Goal: Task Accomplishment & Management: Complete application form

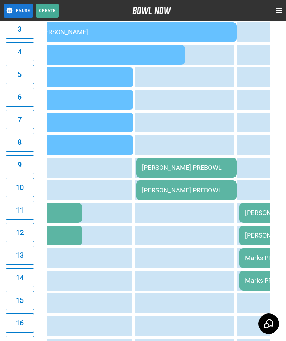
scroll to position [0, 72]
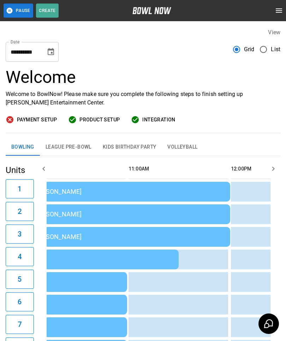
click at [75, 141] on button "League Pre-Bowl" at bounding box center [68, 147] width 57 height 17
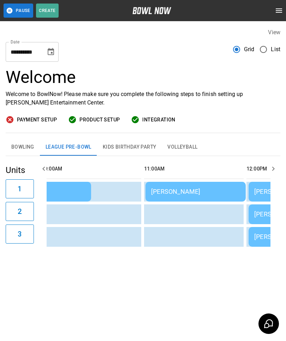
click at [19, 143] on button "Bowling" at bounding box center [23, 147] width 34 height 17
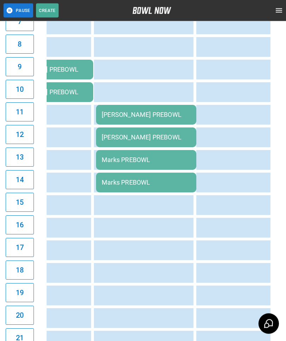
click at [146, 157] on div "Marks PREBOWL" at bounding box center [146, 160] width 89 height 7
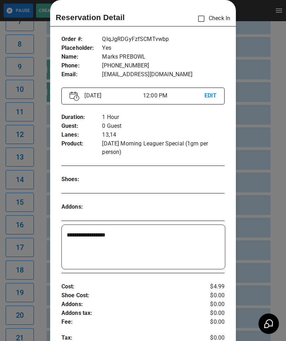
click at [270, 226] on div at bounding box center [143, 170] width 286 height 341
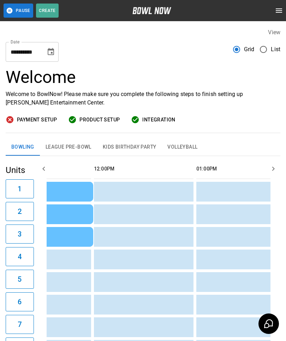
click at [66, 148] on button "League Pre-Bowl" at bounding box center [68, 147] width 57 height 17
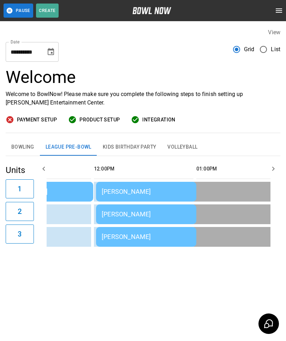
click at [129, 235] on div "todd marino" at bounding box center [146, 236] width 89 height 7
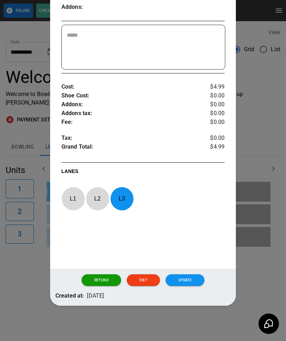
click at [259, 260] on div at bounding box center [143, 170] width 286 height 341
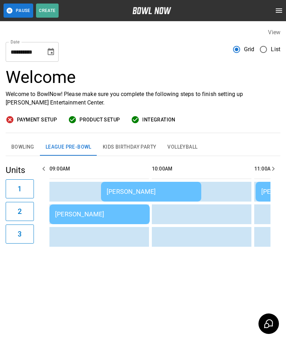
click at [88, 210] on td "Joseph Dimian" at bounding box center [99, 215] width 100 height 20
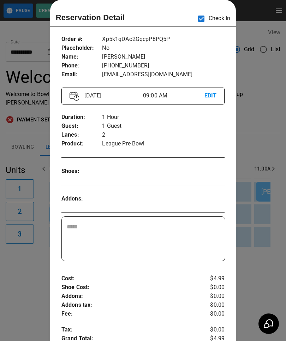
click at [269, 186] on div at bounding box center [143, 170] width 286 height 341
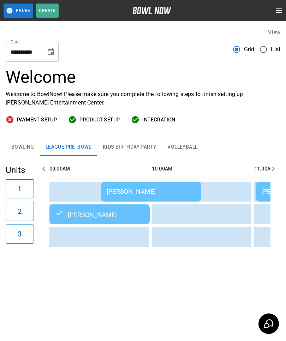
click at [134, 187] on td "Blake Roller" at bounding box center [151, 192] width 100 height 20
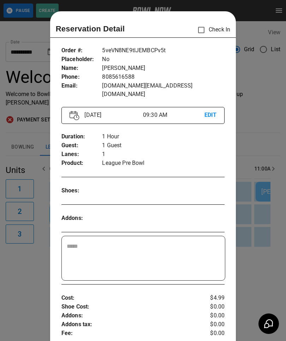
scroll to position [11, 0]
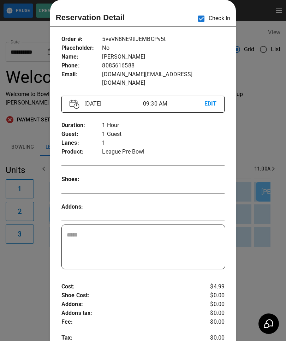
click at [262, 267] on div at bounding box center [143, 170] width 286 height 341
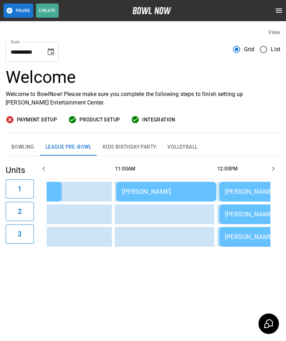
scroll to position [0, 139]
click at [151, 190] on div "VAN GUENTZEL" at bounding box center [167, 191] width 89 height 7
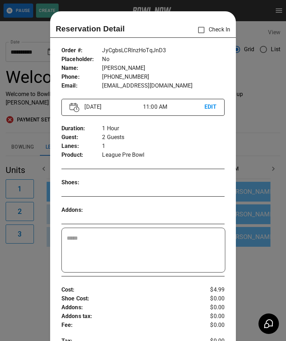
scroll to position [11, 0]
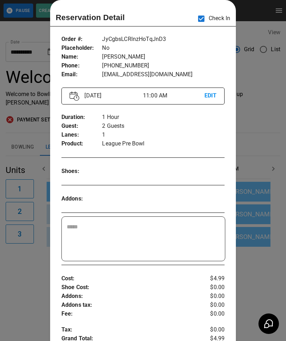
click at [270, 249] on div at bounding box center [143, 170] width 286 height 341
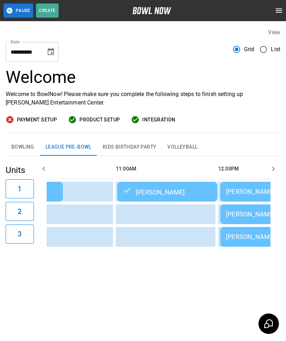
scroll to position [0, 178]
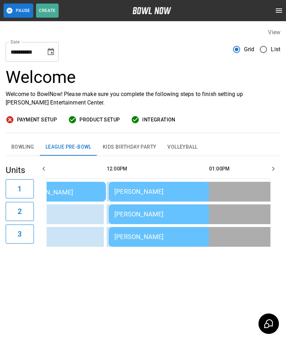
click at [153, 185] on td "Rebecca Marks" at bounding box center [159, 192] width 100 height 20
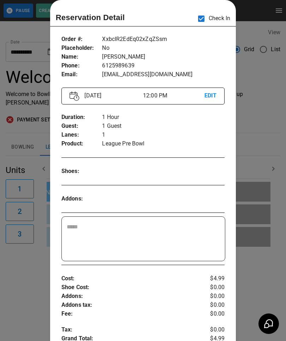
click at [266, 172] on div at bounding box center [143, 170] width 286 height 341
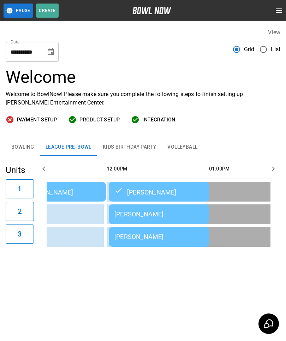
click at [161, 215] on div "RJ Cetnarowski" at bounding box center [158, 214] width 89 height 7
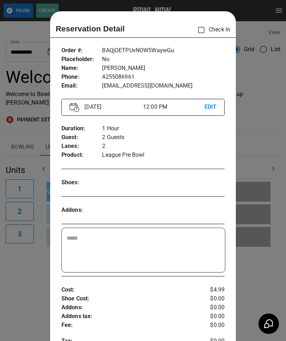
scroll to position [11, 0]
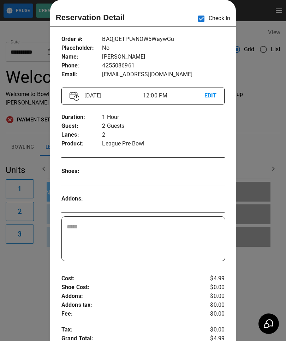
click at [264, 264] on div at bounding box center [143, 170] width 286 height 341
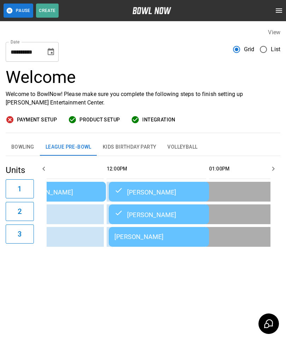
click at [153, 233] on td "todd marino" at bounding box center [159, 237] width 100 height 20
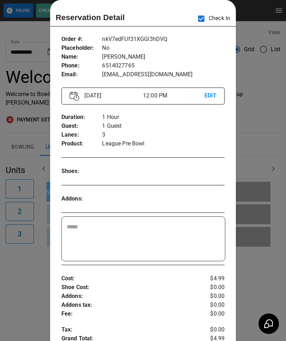
click at [251, 269] on div at bounding box center [143, 170] width 286 height 341
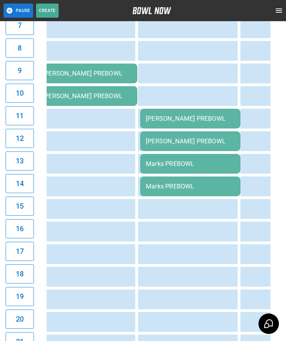
click at [188, 183] on div "Marks PREBOWL" at bounding box center [190, 186] width 89 height 7
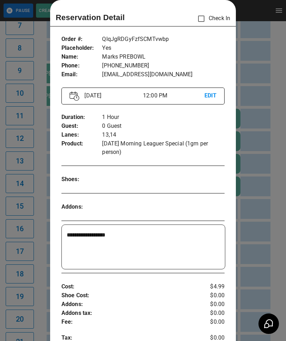
click at [272, 249] on div at bounding box center [143, 170] width 286 height 341
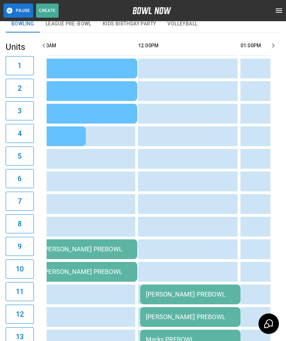
click at [163, 199] on td "sticky table" at bounding box center [151, 204] width 23 height 20
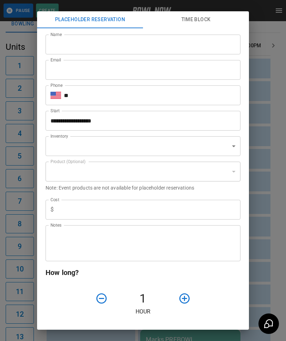
type input "**********"
click at [69, 40] on input "Name" at bounding box center [143, 45] width 195 height 20
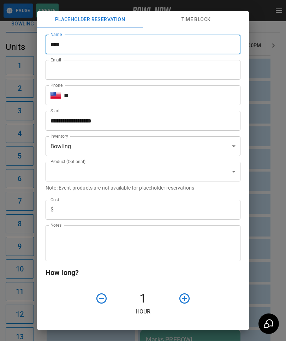
type input "****"
click at [111, 69] on input "Email" at bounding box center [143, 70] width 195 height 20
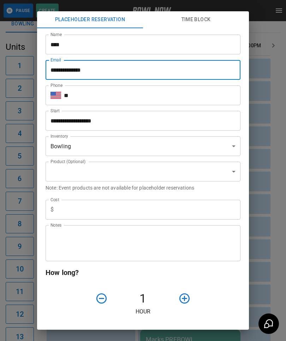
type input "**********"
click at [117, 96] on input "**" at bounding box center [152, 96] width 177 height 20
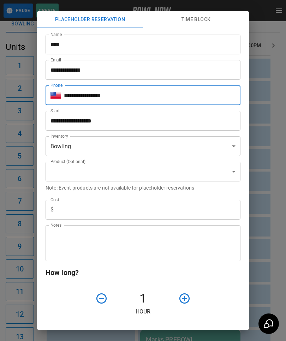
type input "**********"
click at [119, 211] on input "text" at bounding box center [149, 210] width 184 height 20
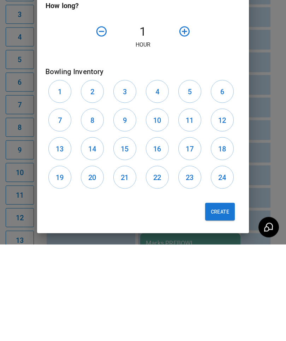
scroll to position [171, 0]
type input "*"
click at [63, 205] on button "7" at bounding box center [59, 216] width 23 height 23
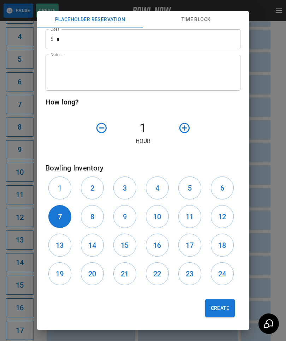
click at [92, 213] on h6 "8" at bounding box center [92, 216] width 4 height 11
click at [228, 304] on button "Create" at bounding box center [220, 309] width 30 height 18
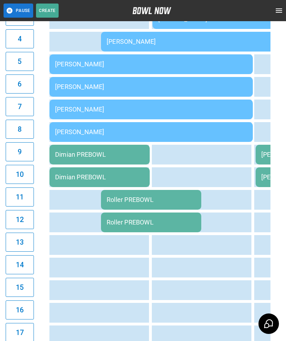
scroll to position [0, 0]
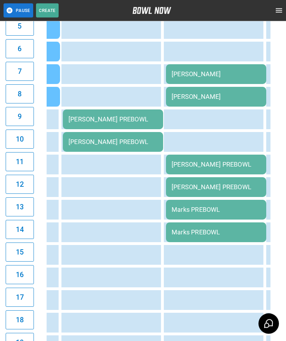
click at [221, 209] on div "Marks PREBOWL" at bounding box center [216, 209] width 89 height 7
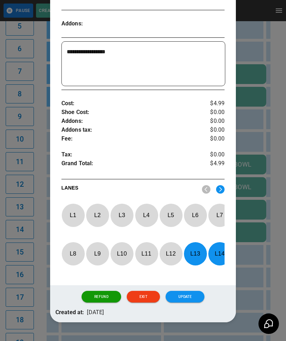
click at [194, 258] on p "L 13" at bounding box center [195, 254] width 23 height 17
click at [218, 258] on p "L 14" at bounding box center [219, 254] width 23 height 17
click at [72, 218] on p "L 1" at bounding box center [72, 215] width 23 height 17
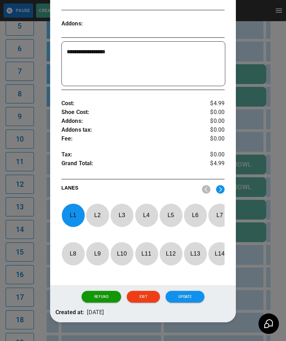
click at [92, 214] on p "L 2" at bounding box center [97, 215] width 23 height 17
click at [190, 303] on button "Update" at bounding box center [185, 297] width 39 height 12
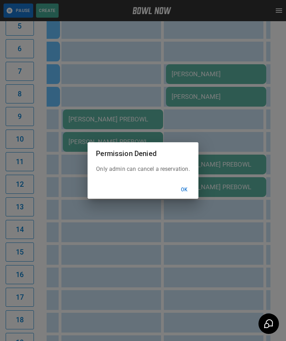
click at [188, 196] on button "Ok" at bounding box center [184, 189] width 23 height 13
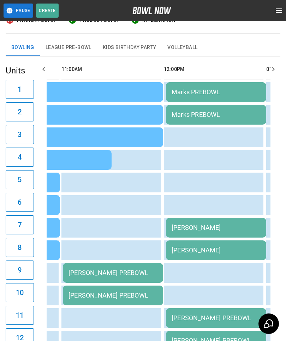
click at [215, 318] on div "[PERSON_NAME] PREBOWL" at bounding box center [216, 317] width 89 height 7
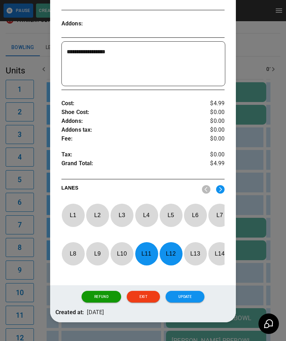
click at [147, 254] on p "L 11" at bounding box center [146, 254] width 23 height 17
click at [171, 255] on p "L 12" at bounding box center [170, 254] width 23 height 17
click at [123, 217] on p "L 3" at bounding box center [121, 215] width 23 height 17
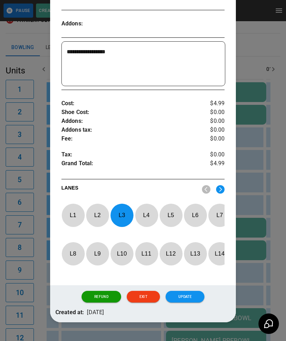
click at [145, 212] on p "L 4" at bounding box center [146, 215] width 23 height 17
click at [193, 302] on button "Update" at bounding box center [185, 297] width 39 height 12
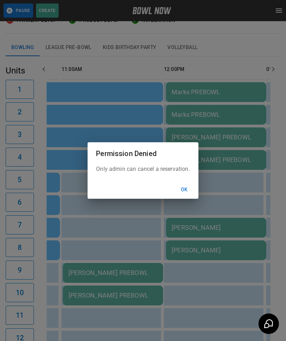
click at [185, 196] on button "Ok" at bounding box center [184, 189] width 23 height 13
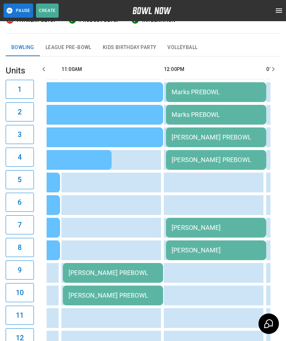
click at [210, 229] on div "[PERSON_NAME]" at bounding box center [216, 227] width 89 height 7
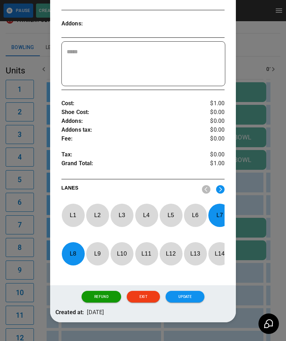
click at [220, 212] on p "L 7" at bounding box center [219, 215] width 23 height 17
click at [72, 253] on p "L 8" at bounding box center [72, 254] width 23 height 17
click at [176, 213] on p "L 5" at bounding box center [170, 215] width 23 height 17
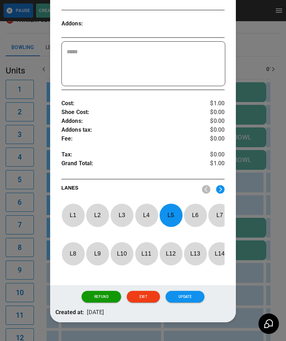
click at [193, 218] on p "L 6" at bounding box center [195, 215] width 23 height 17
click at [188, 302] on button "Update" at bounding box center [185, 297] width 39 height 12
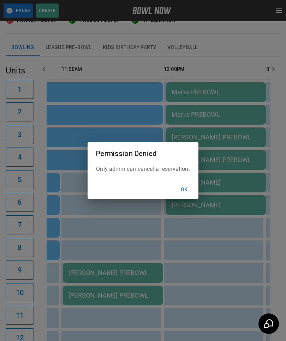
click at [188, 196] on button "Ok" at bounding box center [184, 189] width 23 height 13
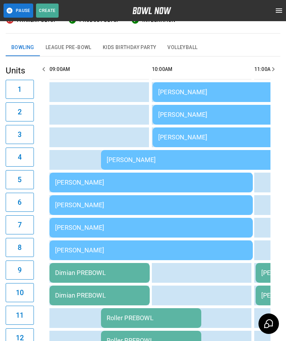
click at [136, 204] on div "[PERSON_NAME]" at bounding box center [151, 204] width 192 height 7
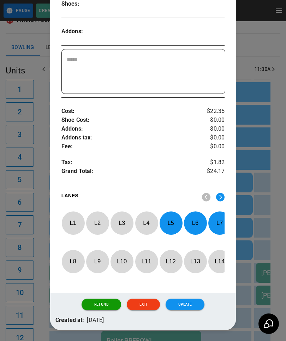
scroll to position [195, 0]
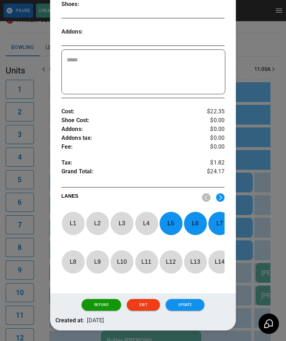
click at [175, 216] on p "L 5" at bounding box center [170, 223] width 23 height 17
click at [192, 216] on p "L 6" at bounding box center [195, 223] width 23 height 17
click at [219, 215] on p "L 7" at bounding box center [219, 223] width 23 height 17
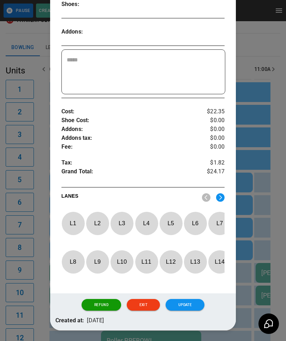
click at [224, 193] on img at bounding box center [220, 197] width 8 height 9
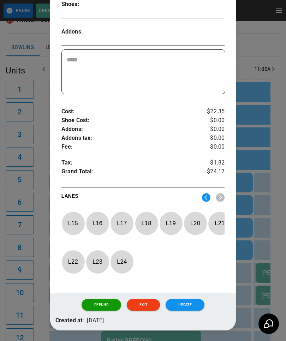
click at [124, 215] on p "L 17" at bounding box center [121, 223] width 23 height 17
click at [143, 217] on p "L 18" at bounding box center [146, 223] width 23 height 17
click at [170, 216] on p "L 19" at bounding box center [170, 223] width 23 height 17
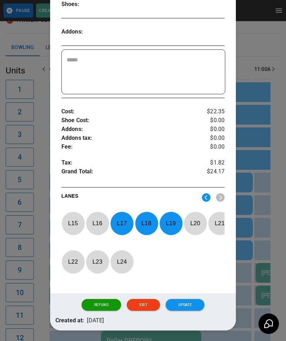
click at [194, 302] on button "Update" at bounding box center [185, 305] width 39 height 12
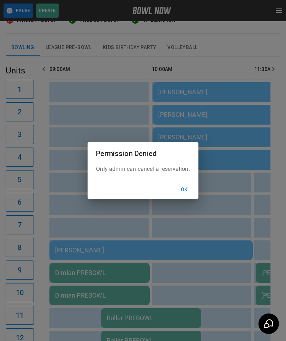
click at [185, 196] on button "Ok" at bounding box center [184, 189] width 23 height 13
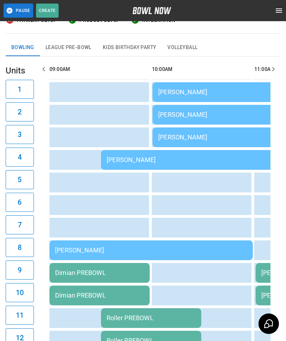
click at [206, 136] on div "[PERSON_NAME]" at bounding box center [254, 137] width 192 height 7
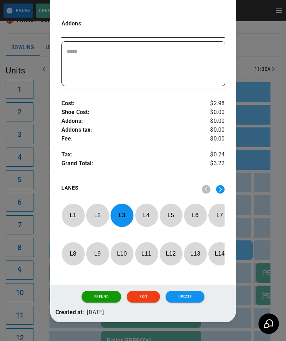
click at [122, 213] on p "L 3" at bounding box center [121, 215] width 23 height 17
click at [216, 214] on p "L 7" at bounding box center [219, 215] width 23 height 17
click at [190, 300] on button "Update" at bounding box center [185, 297] width 39 height 12
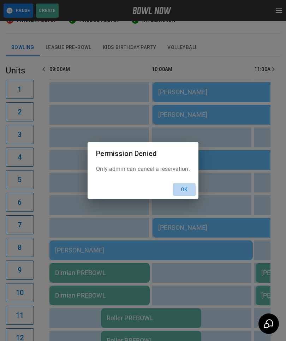
click at [189, 196] on button "Ok" at bounding box center [184, 189] width 23 height 13
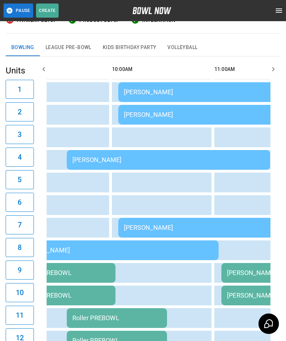
scroll to position [0, -3]
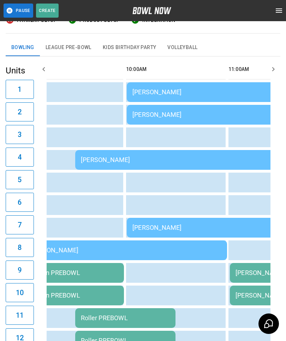
click at [197, 158] on div "[PERSON_NAME]" at bounding box center [177, 159] width 192 height 7
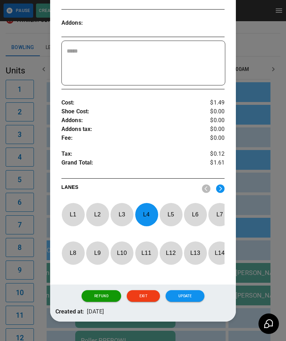
scroll to position [195, 0]
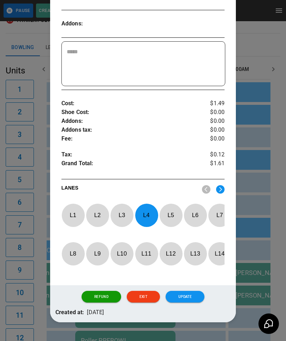
click at [144, 216] on p "L 4" at bounding box center [146, 215] width 23 height 17
click at [194, 216] on p "L 6" at bounding box center [195, 215] width 23 height 17
click at [194, 302] on button "Update" at bounding box center [185, 297] width 39 height 12
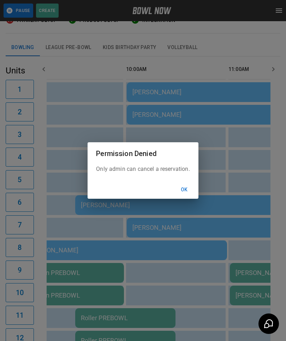
click at [187, 196] on button "Ok" at bounding box center [184, 189] width 23 height 13
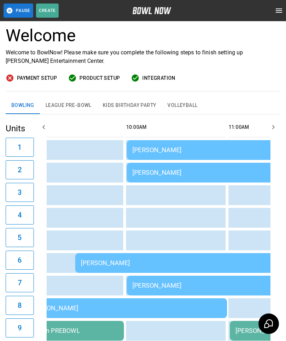
scroll to position [39, 0]
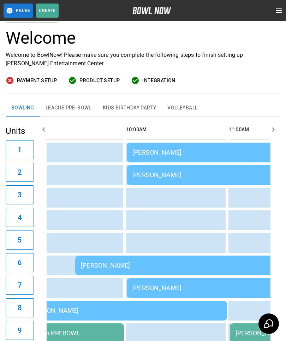
click at [178, 173] on div "[PERSON_NAME]" at bounding box center [228, 174] width 192 height 7
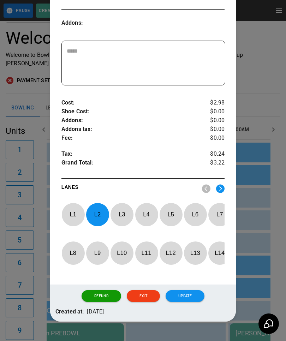
scroll to position [195, 0]
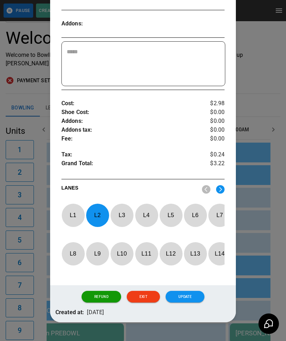
click at [99, 213] on p "L 2" at bounding box center [97, 215] width 23 height 17
click at [173, 216] on p "L 5" at bounding box center [170, 215] width 23 height 17
click at [194, 303] on button "Update" at bounding box center [185, 297] width 39 height 12
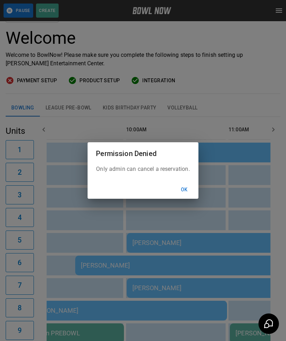
click at [184, 196] on button "Ok" at bounding box center [184, 189] width 23 height 13
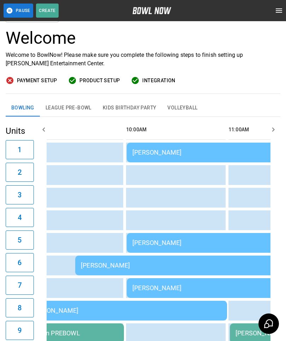
click at [172, 152] on div "[PERSON_NAME]" at bounding box center [228, 152] width 192 height 7
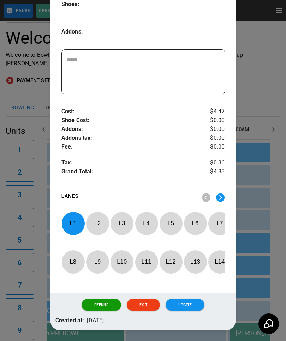
click at [75, 215] on p "L 1" at bounding box center [72, 223] width 23 height 17
click at [123, 216] on p "L 3" at bounding box center [121, 223] width 23 height 17
click at [198, 303] on button "Update" at bounding box center [185, 305] width 39 height 12
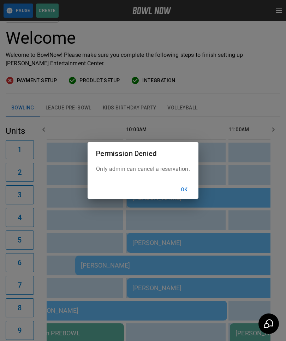
click at [187, 196] on button "Ok" at bounding box center [184, 189] width 23 height 13
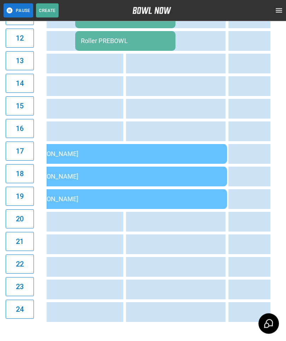
scroll to position [402, 0]
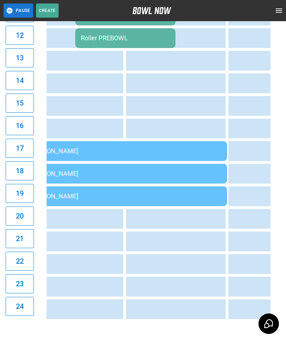
click at [176, 148] on div "[PERSON_NAME]" at bounding box center [125, 150] width 192 height 7
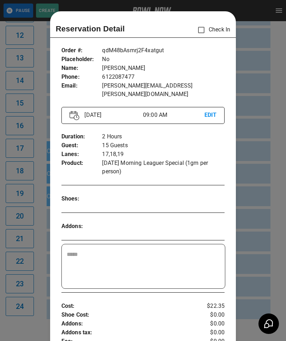
scroll to position [11, 0]
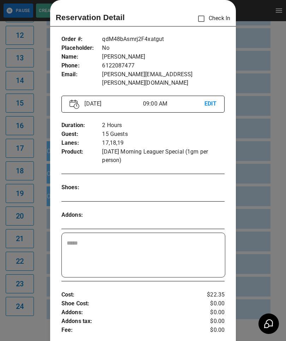
click at [269, 198] on div at bounding box center [143, 170] width 286 height 341
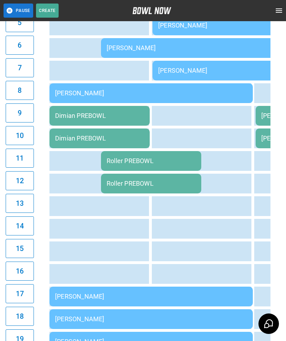
scroll to position [0, 0]
click at [132, 111] on td "Dimian PREBOWL" at bounding box center [99, 116] width 100 height 20
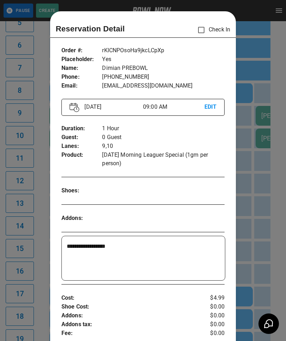
scroll to position [11, 0]
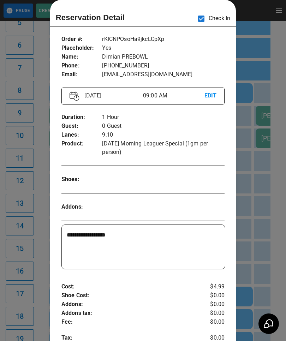
click at [258, 198] on div at bounding box center [143, 170] width 286 height 341
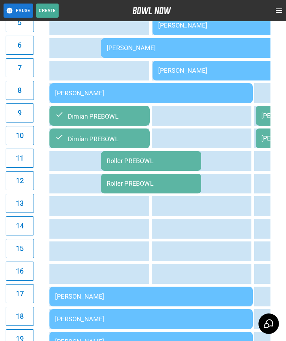
click at [171, 160] on div "Roller PREBOWL" at bounding box center [151, 160] width 89 height 7
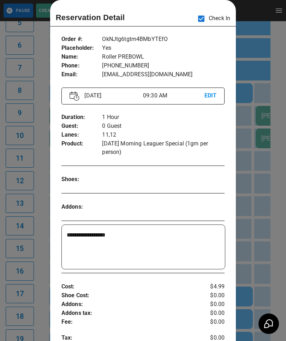
click at [260, 215] on div at bounding box center [143, 170] width 286 height 341
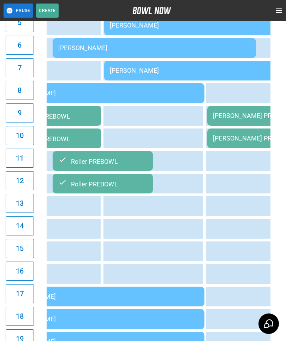
scroll to position [0, 96]
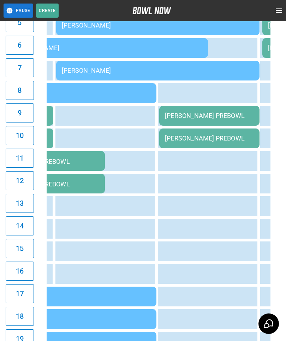
click at [213, 117] on div "[PERSON_NAME] PREBOWL" at bounding box center [209, 115] width 89 height 7
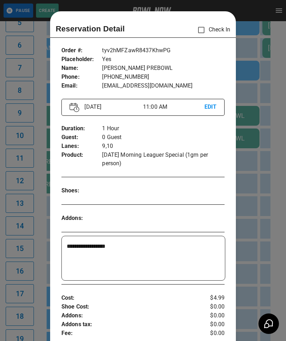
scroll to position [11, 0]
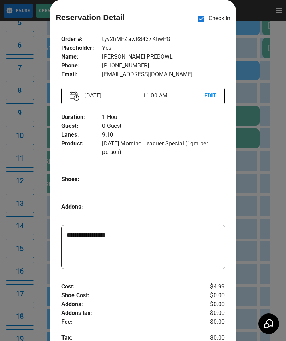
click at [253, 219] on div at bounding box center [143, 170] width 286 height 341
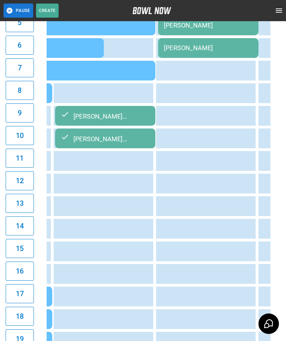
scroll to position [0, 227]
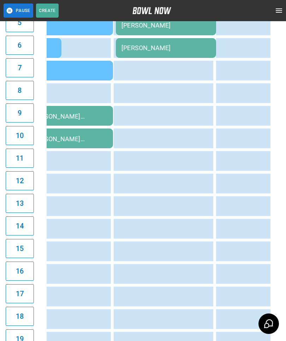
click at [186, 165] on td "sticky table" at bounding box center [178, 161] width 23 height 20
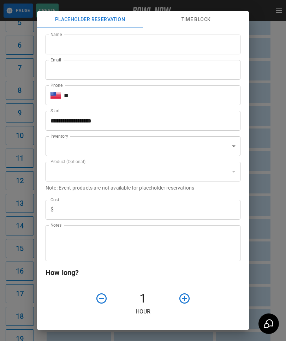
type input "**********"
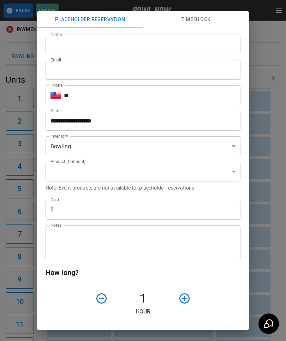
click at [272, 196] on div "**********" at bounding box center [143, 170] width 286 height 341
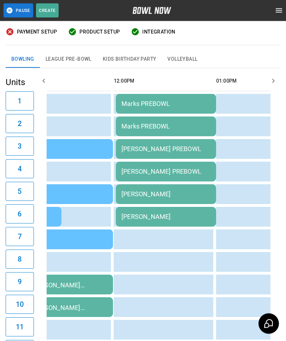
click at [178, 100] on div "Marks PREBOWL" at bounding box center [166, 103] width 89 height 7
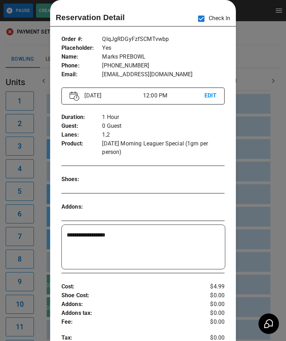
click at [265, 142] on div at bounding box center [143, 170] width 286 height 341
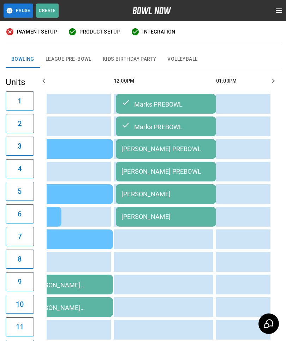
click at [165, 146] on div "[PERSON_NAME] PREBOWL" at bounding box center [166, 148] width 89 height 7
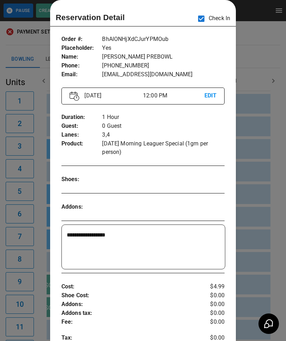
click at [267, 183] on div at bounding box center [143, 170] width 286 height 341
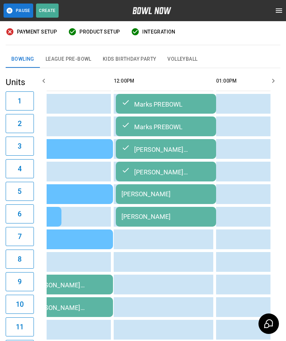
click at [163, 192] on div "[PERSON_NAME]" at bounding box center [166, 193] width 89 height 7
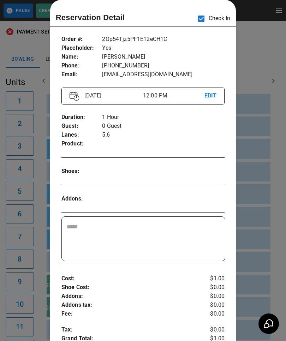
click at [264, 162] on div at bounding box center [143, 170] width 286 height 341
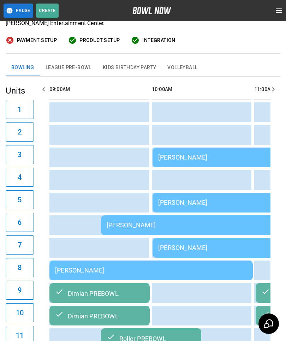
scroll to position [79, 0]
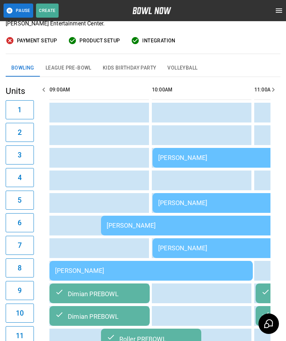
click at [181, 157] on div "[PERSON_NAME]" at bounding box center [254, 157] width 192 height 7
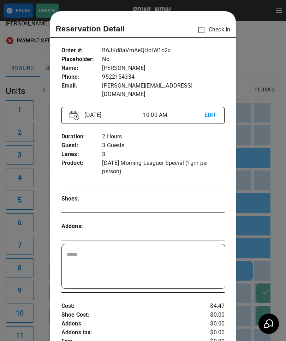
scroll to position [11, 0]
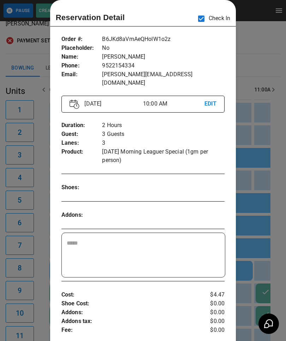
click at [255, 205] on div at bounding box center [143, 170] width 286 height 341
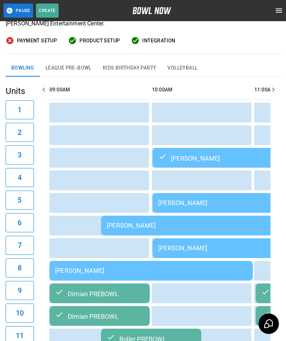
click at [211, 200] on div "[PERSON_NAME]" at bounding box center [254, 202] width 192 height 7
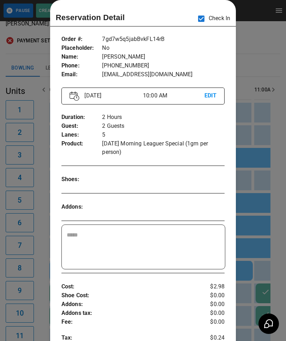
click at [260, 218] on div at bounding box center [143, 170] width 286 height 341
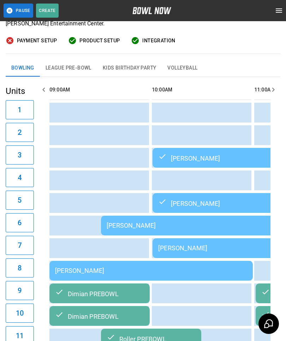
click at [67, 269] on td "[PERSON_NAME]" at bounding box center [151, 271] width 204 height 20
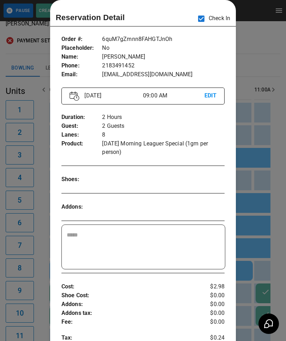
click at [265, 263] on div at bounding box center [143, 170] width 286 height 341
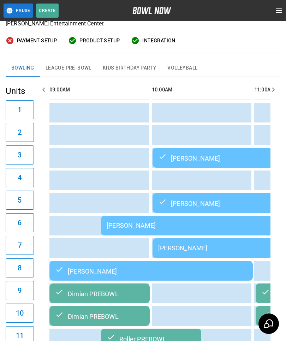
click at [149, 222] on td "[PERSON_NAME]" at bounding box center [203, 226] width 204 height 20
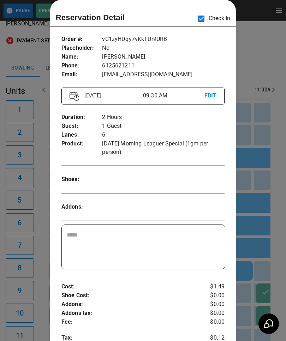
click at [257, 229] on div at bounding box center [143, 170] width 286 height 341
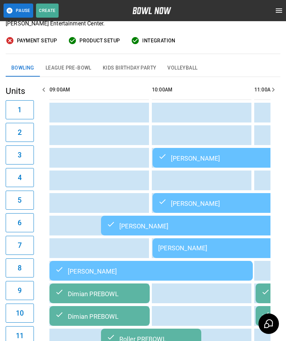
click at [176, 249] on div "[PERSON_NAME]" at bounding box center [254, 247] width 192 height 7
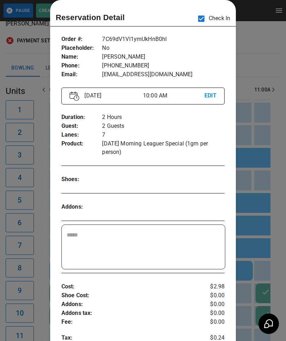
click at [269, 196] on div at bounding box center [143, 170] width 286 height 341
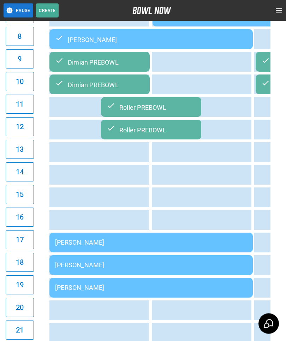
scroll to position [334, 0]
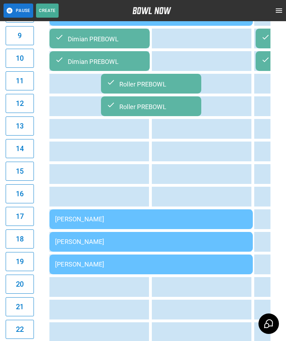
click at [85, 222] on div "[PERSON_NAME]" at bounding box center [151, 219] width 192 height 7
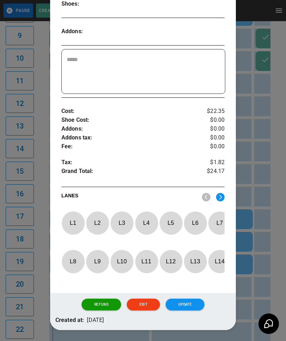
scroll to position [195, 0]
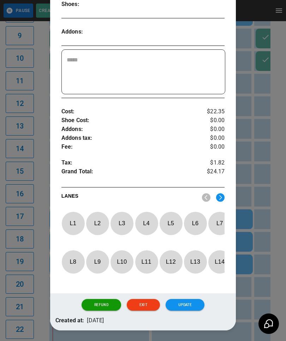
click at [269, 274] on div at bounding box center [143, 170] width 286 height 341
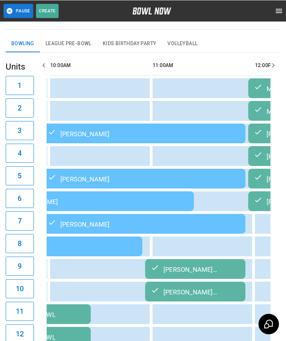
scroll to position [0, 102]
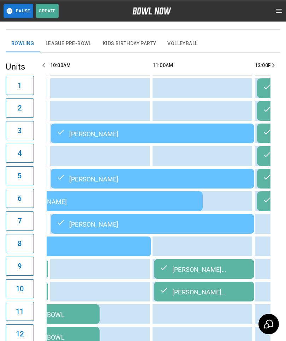
click at [100, 223] on div "[PERSON_NAME]" at bounding box center [153, 223] width 192 height 8
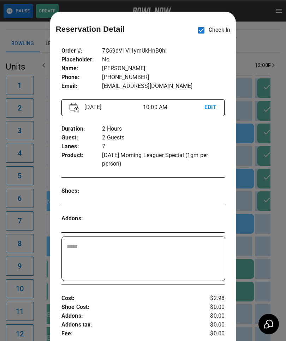
scroll to position [11, 0]
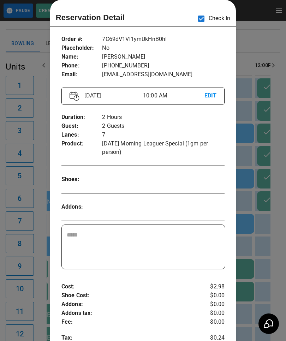
click at [275, 297] on div at bounding box center [143, 170] width 286 height 341
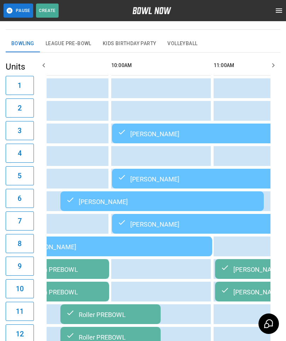
scroll to position [0, 41]
click at [80, 197] on td "[PERSON_NAME]" at bounding box center [162, 202] width 204 height 20
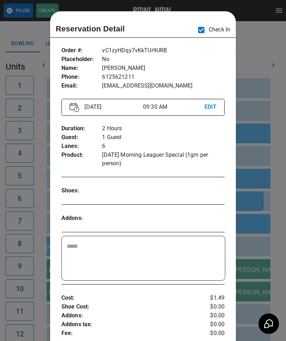
scroll to position [11, 0]
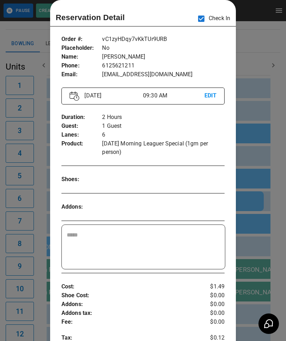
click at [273, 207] on div at bounding box center [143, 170] width 286 height 341
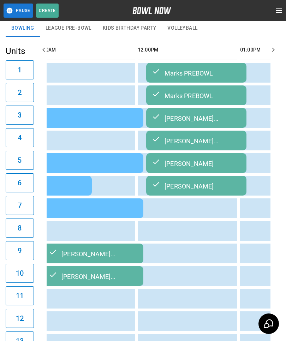
scroll to position [0, 148]
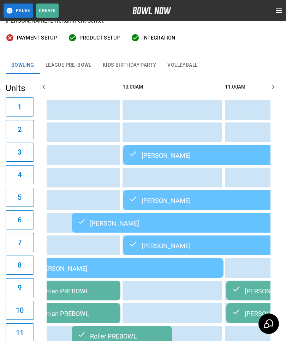
click at [146, 204] on div "[PERSON_NAME]" at bounding box center [225, 200] width 192 height 8
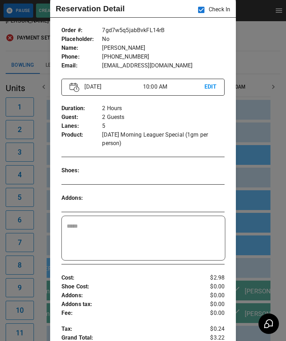
scroll to position [10, 0]
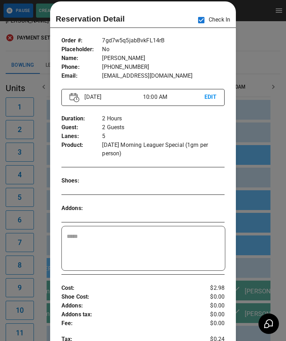
click at [276, 242] on div at bounding box center [143, 170] width 286 height 341
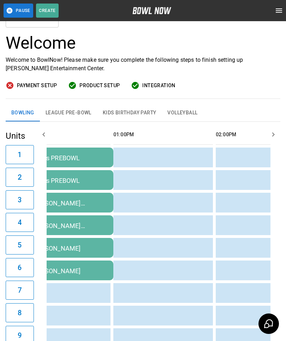
scroll to position [0, 343]
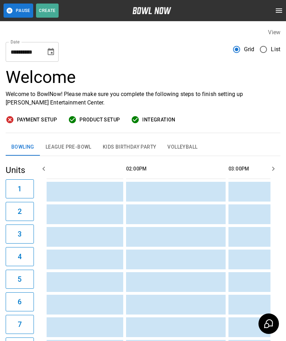
click at [109, 257] on td "sticky table" at bounding box center [115, 260] width 23 height 20
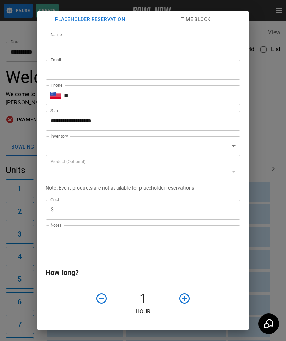
type input "**********"
click at [275, 233] on div "**********" at bounding box center [143, 170] width 286 height 341
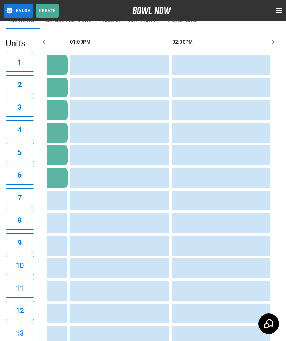
scroll to position [0, 400]
